Goal: Browse casually

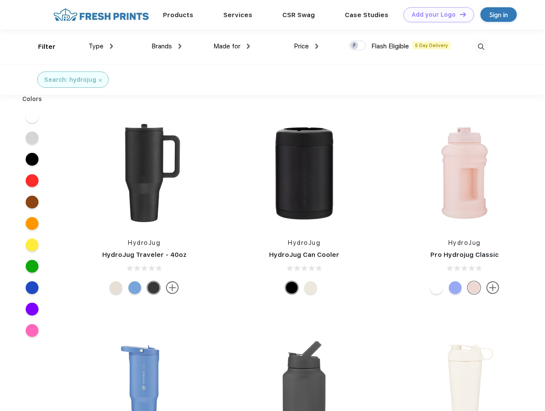
click at [436, 15] on link "Add your Logo Design Tool" at bounding box center [438, 14] width 71 height 15
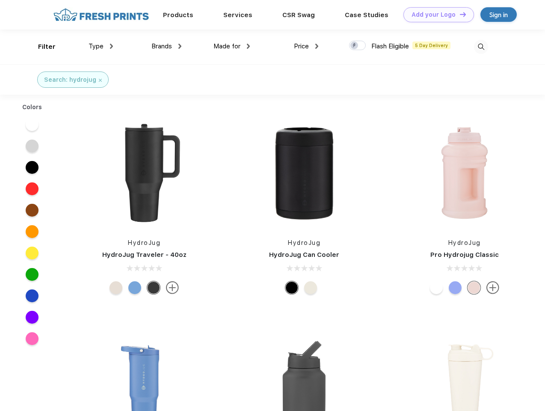
click at [0, 0] on div "Design Tool" at bounding box center [0, 0] width 0 height 0
click at [459, 14] on link "Add your Logo Design Tool" at bounding box center [438, 14] width 71 height 15
click at [41, 47] on div "Filter" at bounding box center [47, 47] width 18 height 10
click at [101, 46] on span "Type" at bounding box center [96, 46] width 15 height 8
click at [166, 46] on span "Brands" at bounding box center [161, 46] width 21 height 8
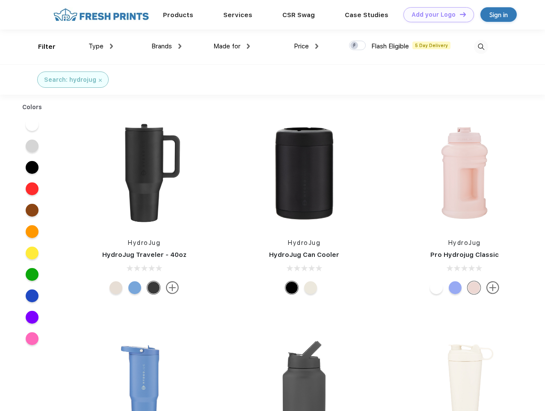
click at [232, 46] on span "Made for" at bounding box center [226, 46] width 27 height 8
click at [306, 46] on span "Price" at bounding box center [301, 46] width 15 height 8
click at [358, 46] on div at bounding box center [357, 45] width 17 height 9
click at [355, 46] on input "checkbox" at bounding box center [352, 43] width 6 height 6
click at [481, 47] on img at bounding box center [481, 47] width 14 height 14
